Goal: Information Seeking & Learning: Find specific fact

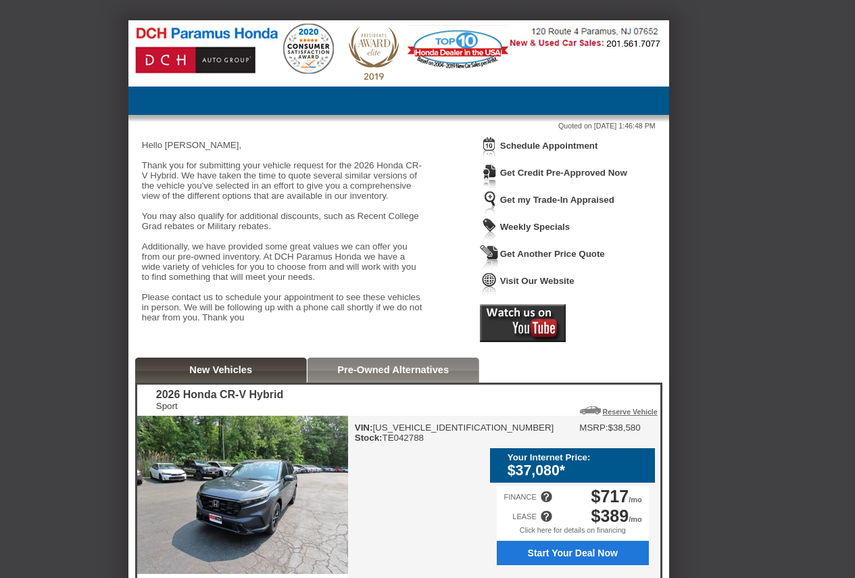
click at [418, 470] on div "VIN: [US_VEHICLE_IDENTIFICATION_NUMBER] Stock: TE042788 MSRP: $38,580 Your Inte…" at bounding box center [503, 534] width 311 height 237
click at [416, 443] on div "VIN: [US_VEHICLE_IDENTIFICATION_NUMBER] Stock: TE042788" at bounding box center [454, 432] width 199 height 20
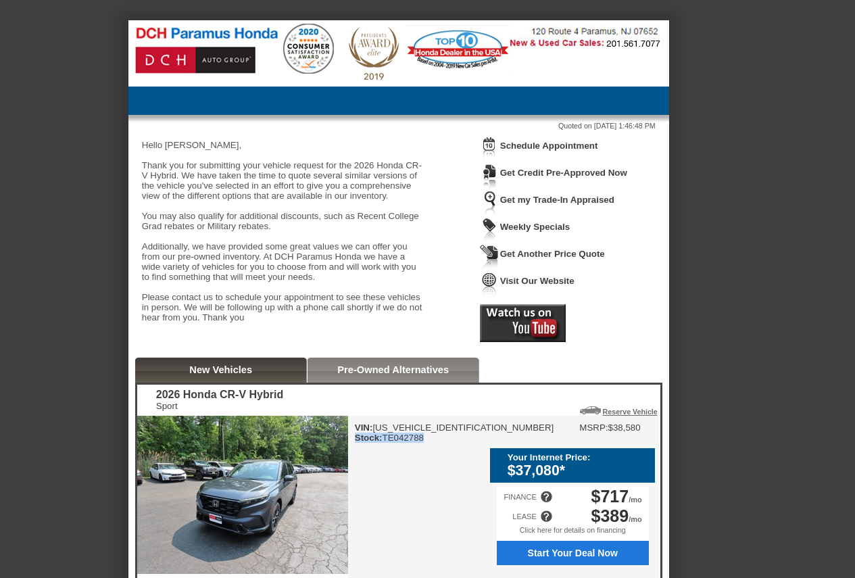
click at [416, 443] on div "VIN: [US_VEHICLE_IDENTIFICATION_NUMBER] Stock: TE042788" at bounding box center [454, 432] width 199 height 20
copy div "Stock: TE042788"
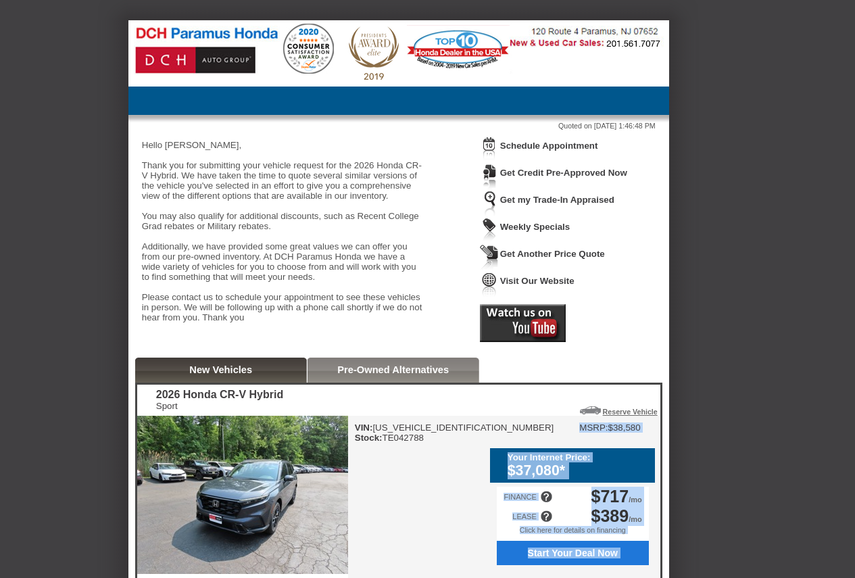
click at [506, 452] on div "VIN: [US_VEHICLE_IDENTIFICATION_NUMBER] Stock: TE042788 MSRP: $38,580 Your Inte…" at bounding box center [503, 534] width 311 height 237
copy div "MSRP: $38,580 Your Internet Price: $37,080* Calculating Payments... FINANCE $71…"
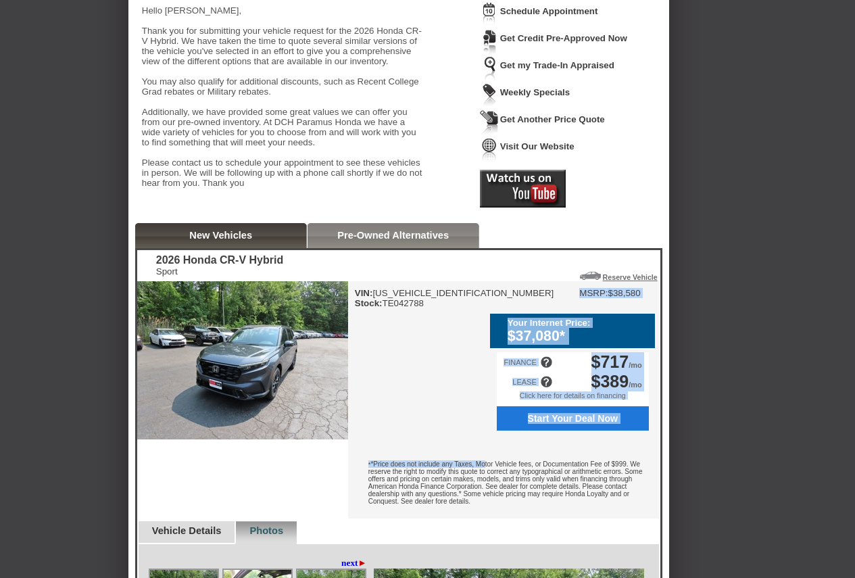
scroll to position [135, 0]
